Goal: Navigation & Orientation: Go to known website

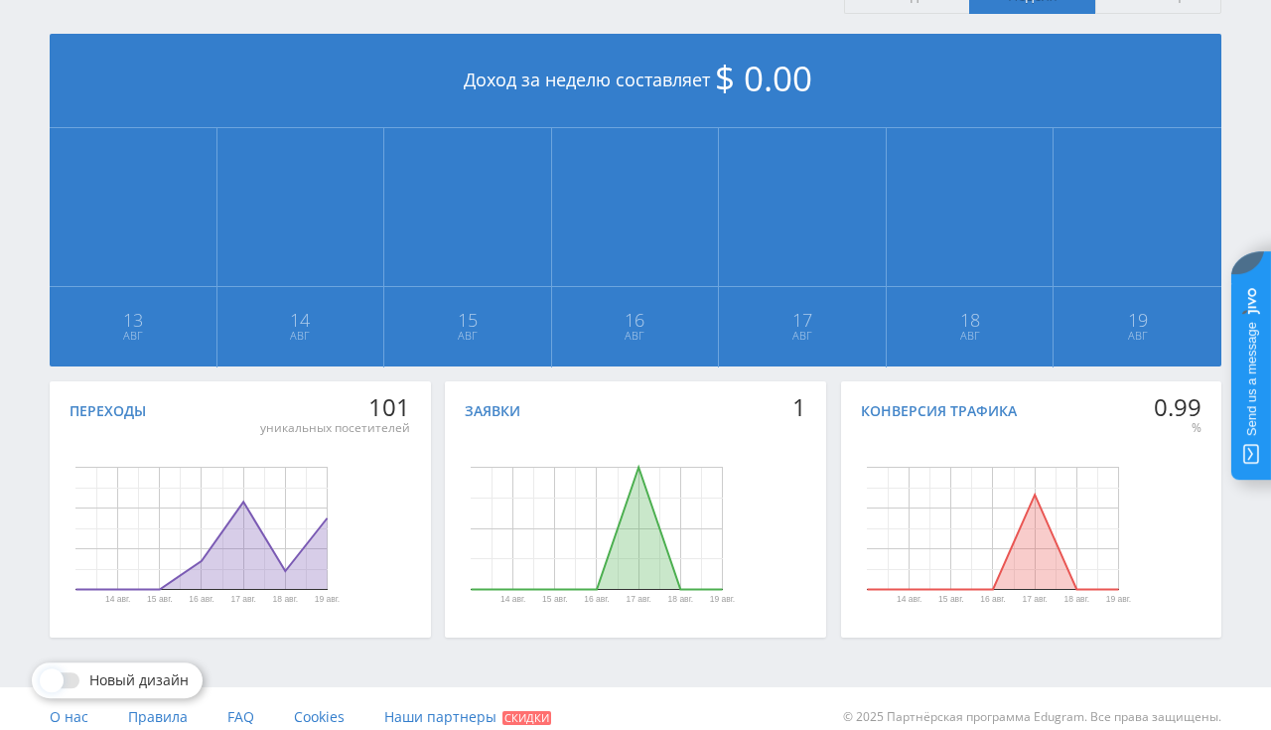
scroll to position [449, 0]
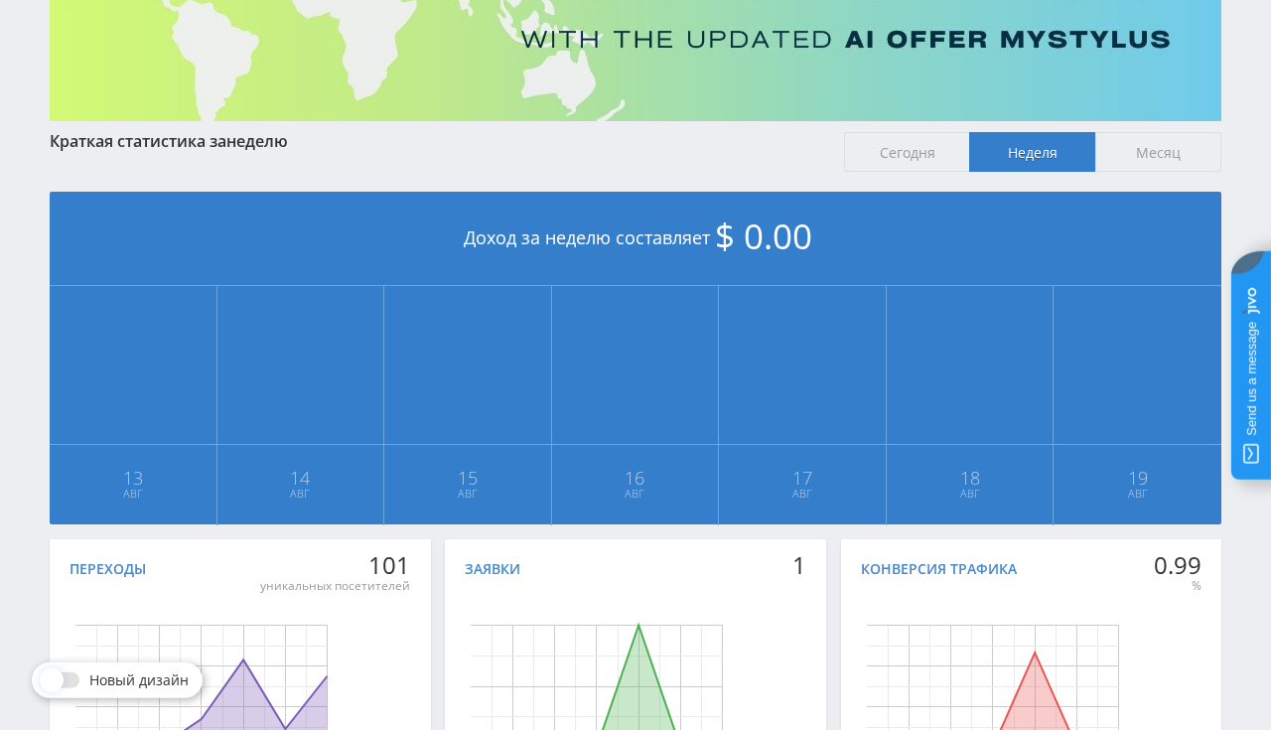
scroll to position [449, 0]
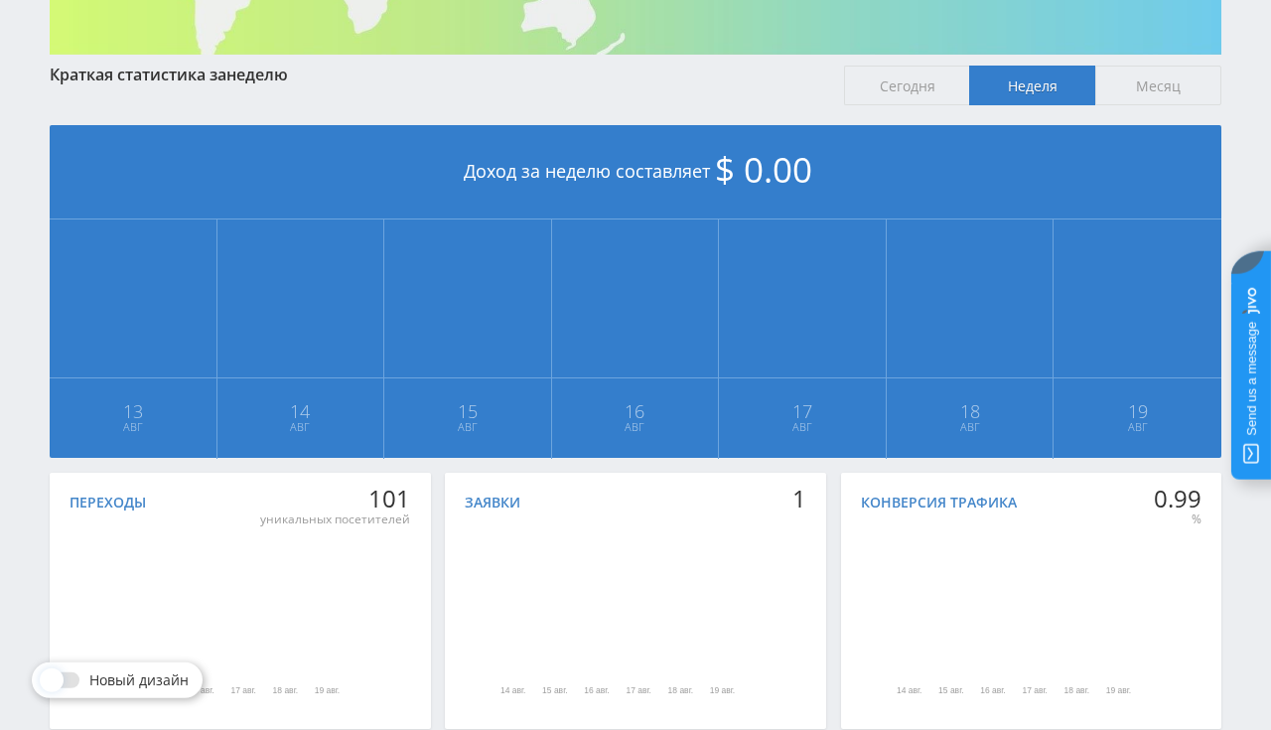
scroll to position [419, 0]
